Goal: Navigation & Orientation: Go to known website

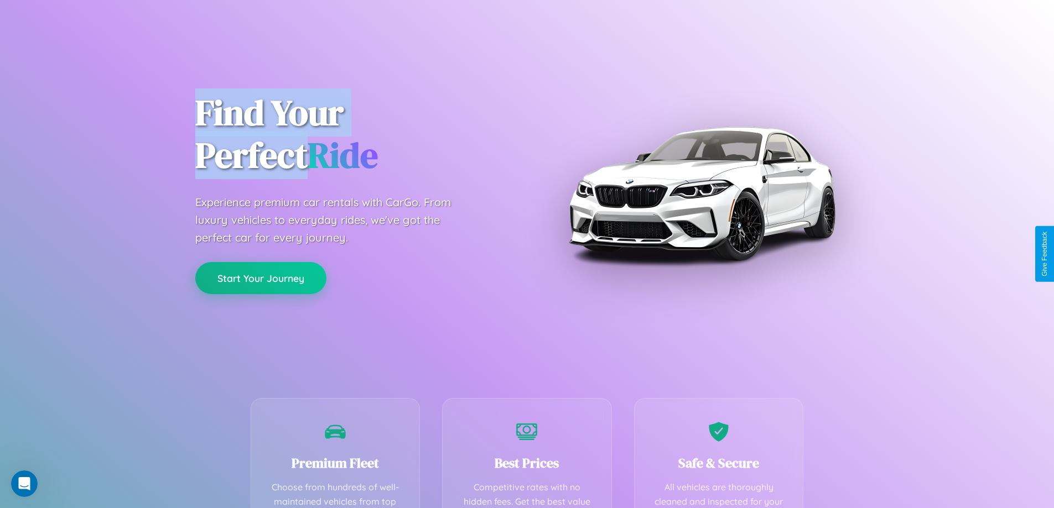
click at [261, 278] on button "Start Your Journey" at bounding box center [260, 278] width 131 height 32
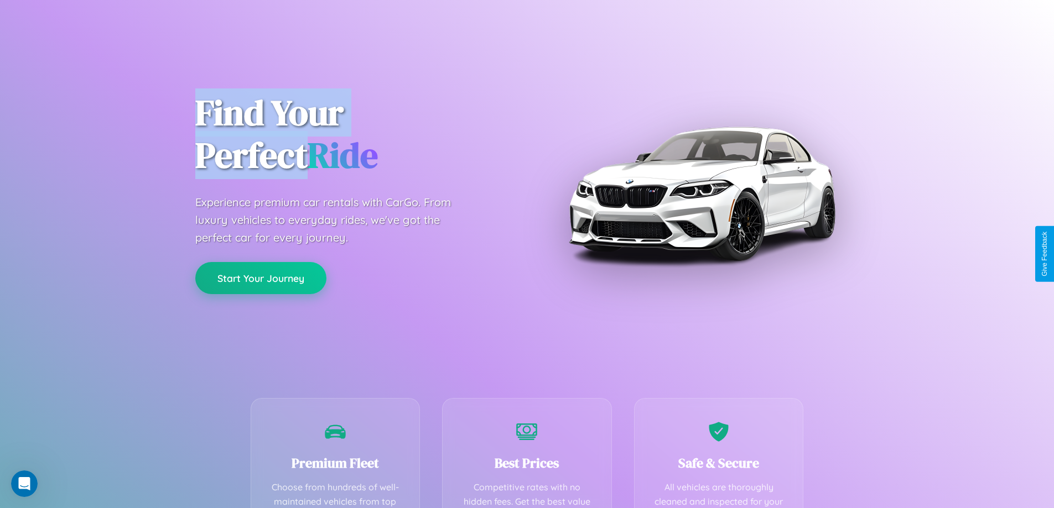
click at [261, 278] on button "Start Your Journey" at bounding box center [260, 278] width 131 height 32
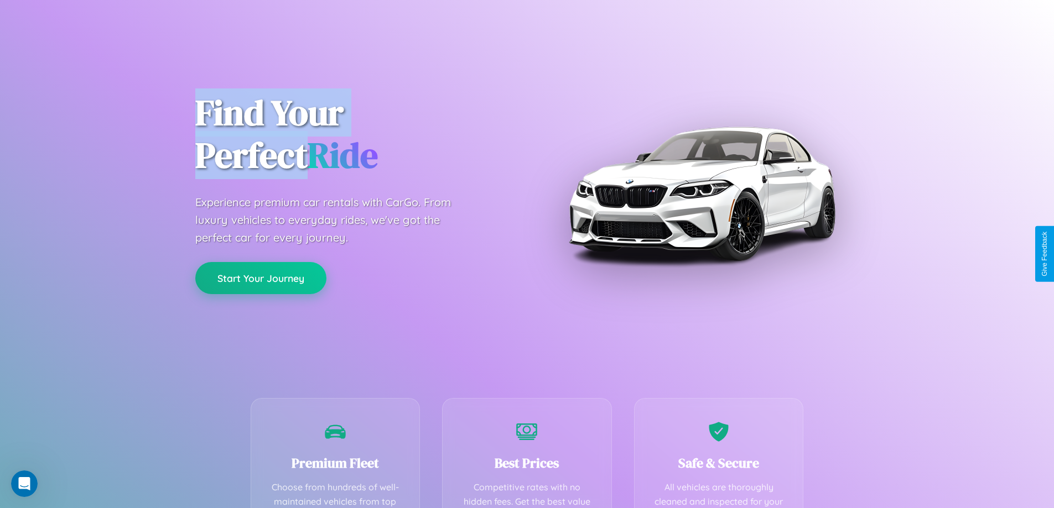
click at [261, 278] on button "Start Your Journey" at bounding box center [260, 278] width 131 height 32
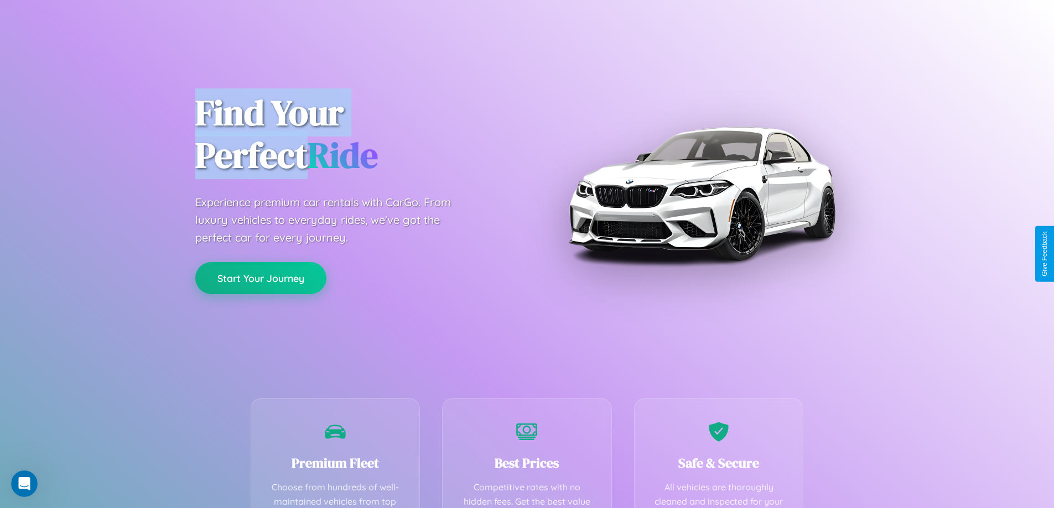
click at [261, 278] on button "Start Your Journey" at bounding box center [260, 278] width 131 height 32
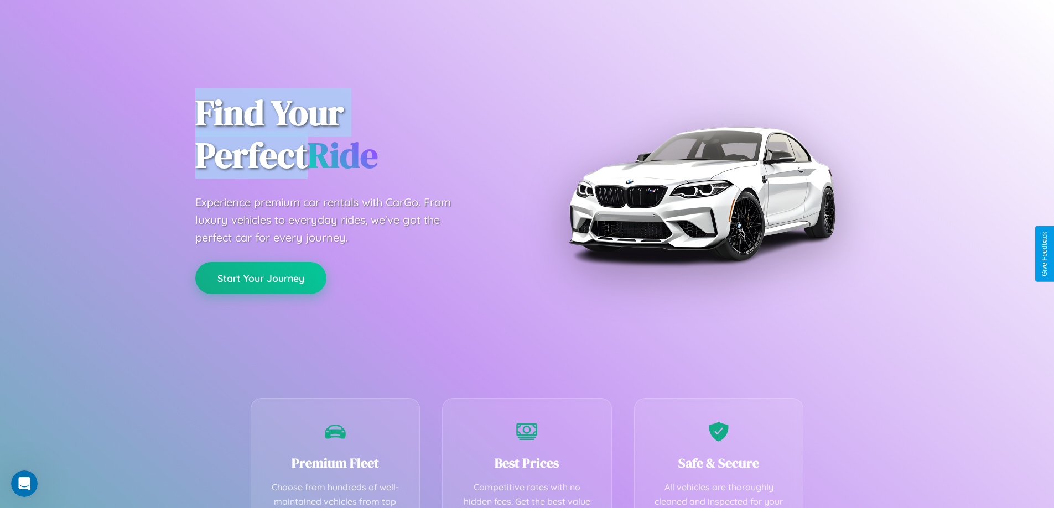
click at [261, 278] on button "Start Your Journey" at bounding box center [260, 278] width 131 height 32
